Goal: Transaction & Acquisition: Purchase product/service

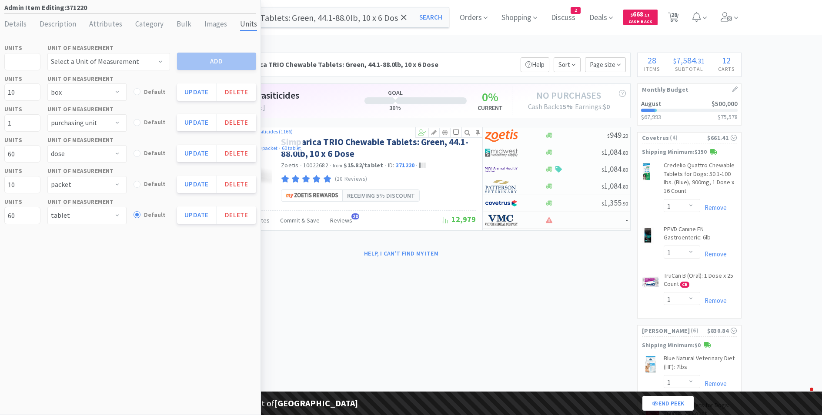
select select "box"
select select "purchasing unit"
select select "dose"
select select "packet"
select select "tablet"
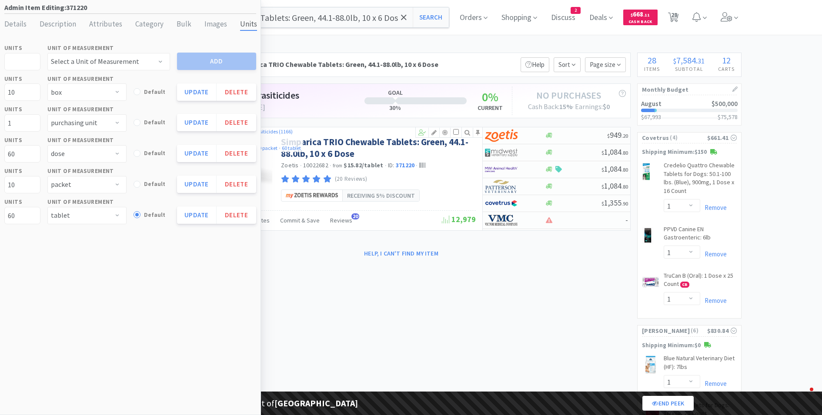
select select "1"
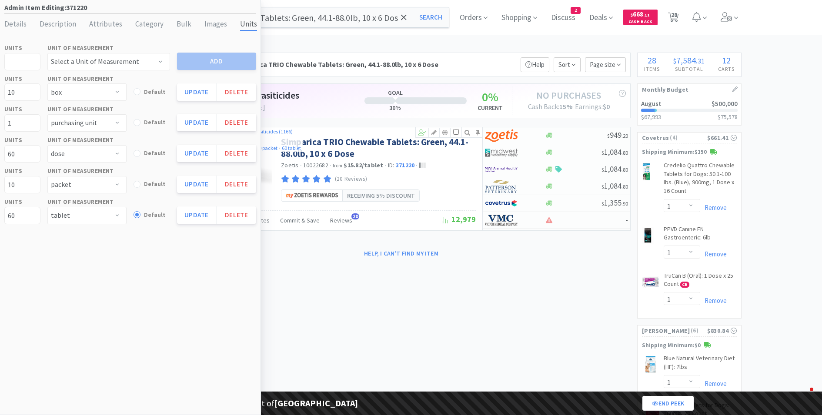
select select "1"
select select "2"
select select "5"
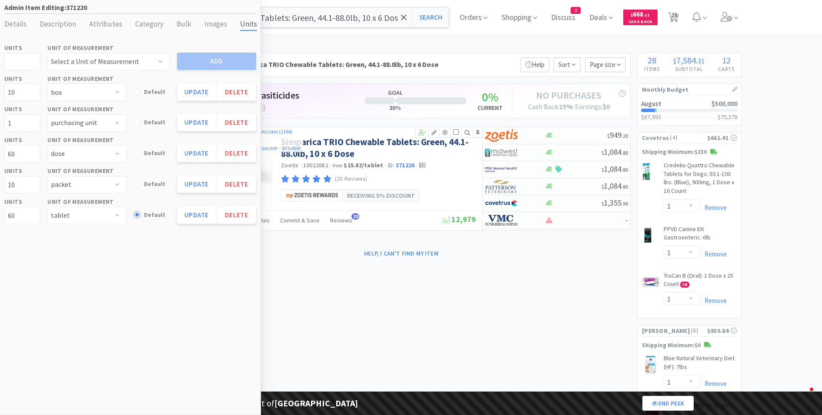
select select "2"
select select "1"
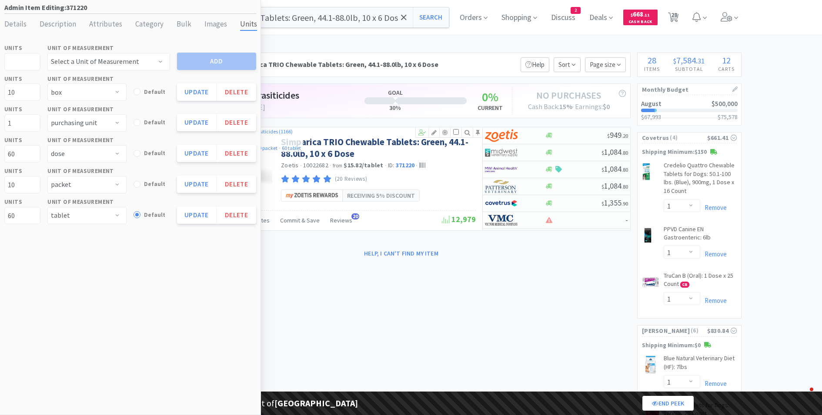
select select "2"
select select "1"
select select "2"
select select "15"
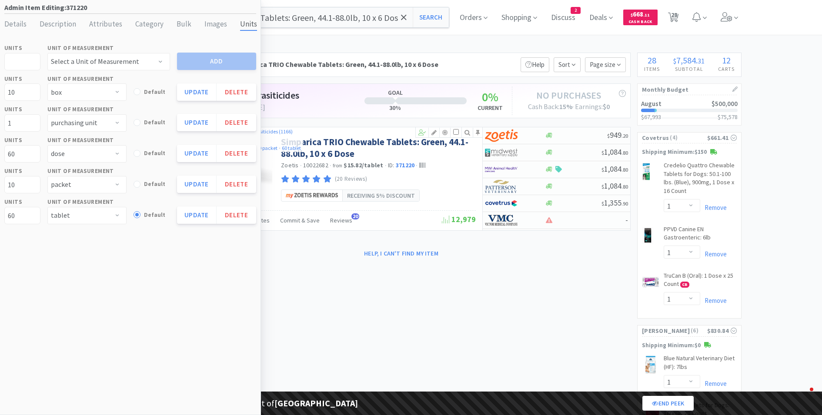
select select "1"
select select "3"
select select "1"
select select "2"
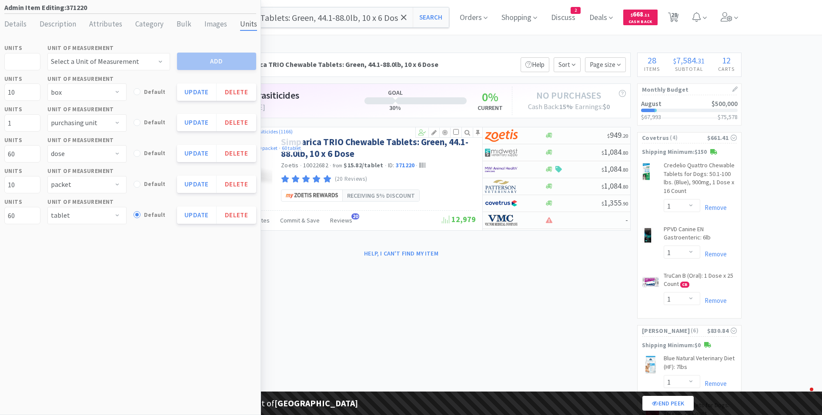
select select "5"
select select "2"
